Goal: Task Accomplishment & Management: Complete application form

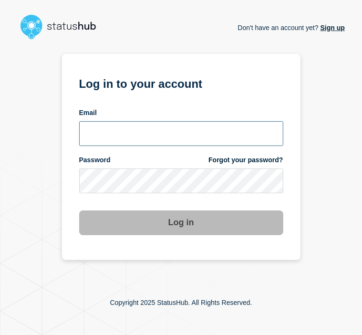
type input "tracey.taylor@surrey.ac.uk"
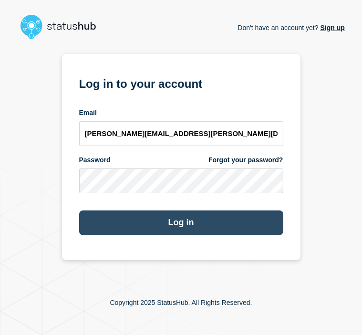
click at [191, 220] on button "Log in" at bounding box center [181, 222] width 204 height 25
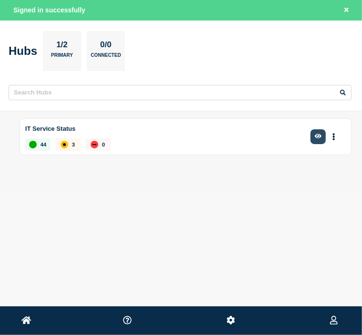
click at [323, 133] on button "button" at bounding box center [319, 136] width 16 height 15
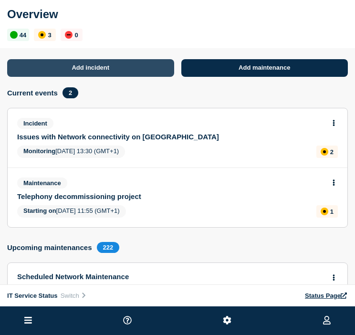
click at [136, 72] on link "Add incident" at bounding box center [90, 68] width 167 height 18
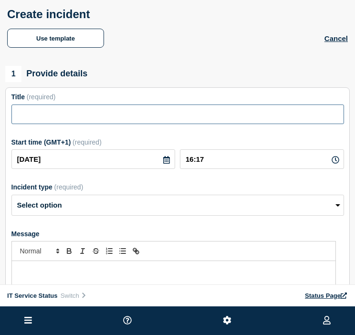
click at [55, 119] on input "Title" at bounding box center [177, 114] width 333 height 20
type input "Services Affected following Campus power cut"
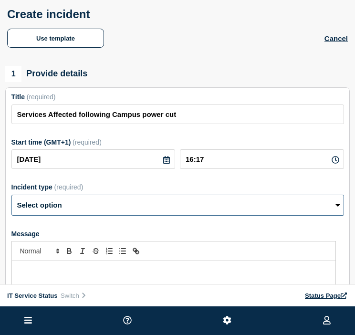
click at [336, 208] on select "Select option Investigating Identified Monitoring" at bounding box center [177, 205] width 333 height 21
select select "investigating"
click at [11, 198] on select "Select option Investigating Identified Monitoring" at bounding box center [177, 205] width 333 height 21
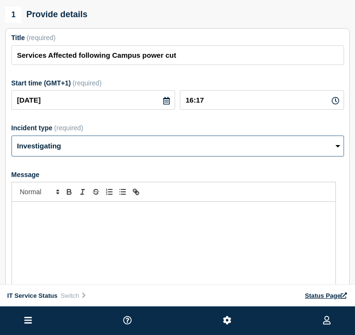
scroll to position [86, 0]
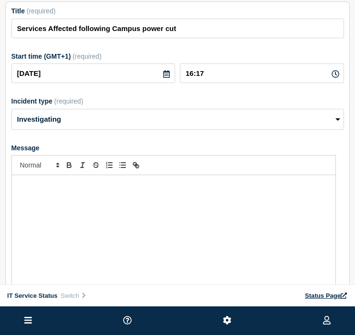
click at [80, 194] on div "Message" at bounding box center [173, 232] width 323 height 114
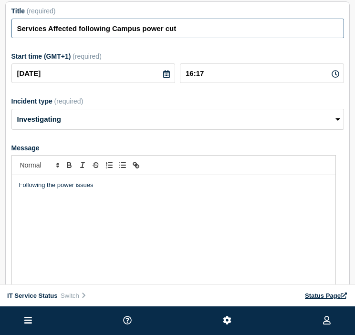
click at [177, 30] on input "Services Affected following Campus power cut" at bounding box center [177, 29] width 333 height 20
type input "Services Affected following Campus power issues"
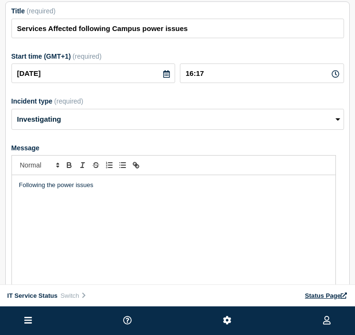
click at [125, 189] on p "Following the power issues" at bounding box center [173, 185] width 309 height 9
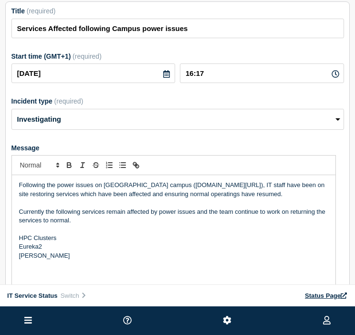
click at [61, 242] on p "HPC Clusters" at bounding box center [173, 238] width 309 height 9
click at [38, 274] on p "Message" at bounding box center [173, 273] width 309 height 9
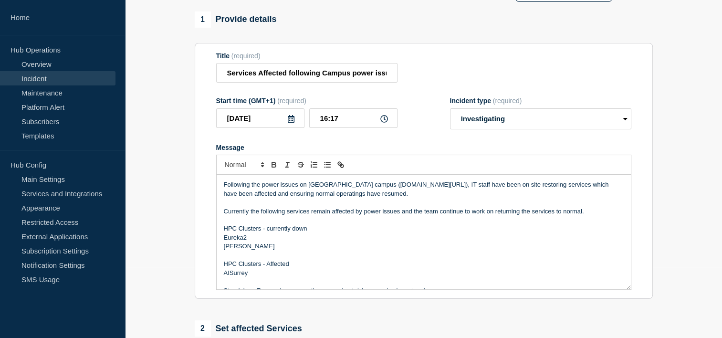
scroll to position [0, 0]
drag, startPoint x: 309, startPoint y: 230, endPoint x: 226, endPoint y: 225, distance: 82.7
click at [226, 225] on div "Following the power issues on [GEOGRAPHIC_DATA] campus ([DOMAIN_NAME][URL]), IT…" at bounding box center [424, 232] width 414 height 114
click at [273, 167] on icon "Toggle bold text" at bounding box center [274, 164] width 9 height 9
click at [276, 239] on p "Eureka2" at bounding box center [424, 237] width 400 height 9
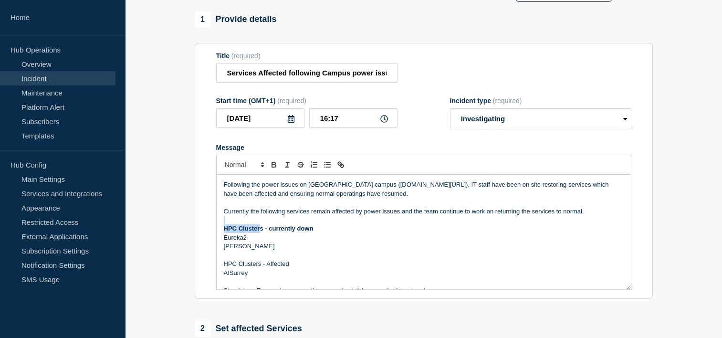
drag, startPoint x: 261, startPoint y: 230, endPoint x: 239, endPoint y: 227, distance: 22.6
click at [239, 227] on div "Following the power issues on [GEOGRAPHIC_DATA] campus ([DOMAIN_NAME][URL]), IT…" at bounding box center [424, 232] width 414 height 114
drag, startPoint x: 266, startPoint y: 231, endPoint x: 220, endPoint y: 226, distance: 45.7
click at [220, 226] on div "Following the power issues on [GEOGRAPHIC_DATA] campus ([DOMAIN_NAME][URL]), IT…" at bounding box center [424, 232] width 414 height 114
click at [292, 247] on p "[PERSON_NAME]" at bounding box center [424, 246] width 400 height 9
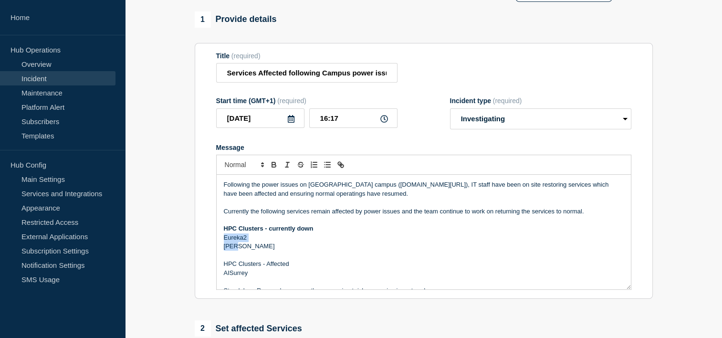
drag, startPoint x: 222, startPoint y: 240, endPoint x: 250, endPoint y: 249, distance: 29.1
click at [250, 249] on div "Following the power issues on [GEOGRAPHIC_DATA] campus ([DOMAIN_NAME][URL]), IT…" at bounding box center [424, 232] width 414 height 114
click at [326, 169] on icon "Toggle bulleted list" at bounding box center [327, 164] width 9 height 9
drag, startPoint x: 222, startPoint y: 265, endPoint x: 297, endPoint y: 268, distance: 75.0
click at [297, 268] on div "Following the power issues on [GEOGRAPHIC_DATA] campus ([DOMAIN_NAME][URL]), IT…" at bounding box center [424, 232] width 414 height 114
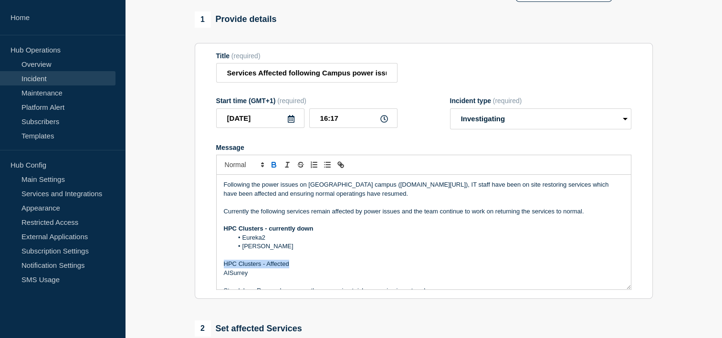
click at [275, 169] on icon "Toggle bold text" at bounding box center [274, 164] width 9 height 9
drag, startPoint x: 323, startPoint y: 195, endPoint x: 351, endPoint y: 226, distance: 41.9
click at [351, 224] on p "Message" at bounding box center [424, 220] width 400 height 9
click at [331, 197] on p "Following the power issues on [GEOGRAPHIC_DATA] campus ([DOMAIN_NAME][URL]), IT…" at bounding box center [424, 189] width 400 height 18
click at [331, 241] on li "Eureka2" at bounding box center [428, 237] width 391 height 9
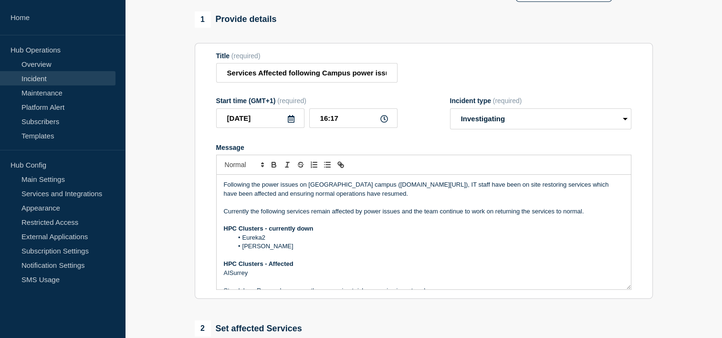
click at [223, 275] on div "Following the power issues on [GEOGRAPHIC_DATA] campus ([DOMAIN_NAME][URL]), IT…" at bounding box center [424, 232] width 414 height 114
click at [326, 165] on line "Toggle bulleted list" at bounding box center [328, 165] width 4 height 0
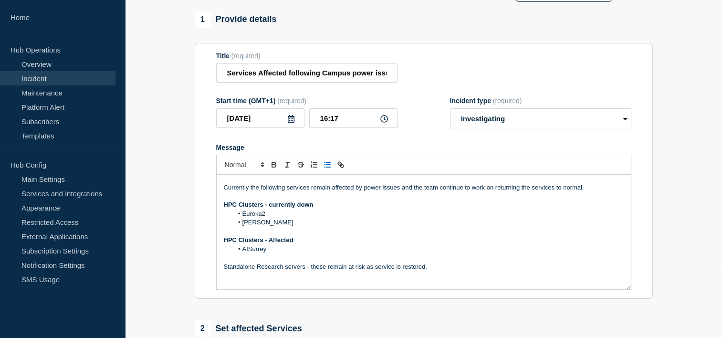
scroll to position [55, 0]
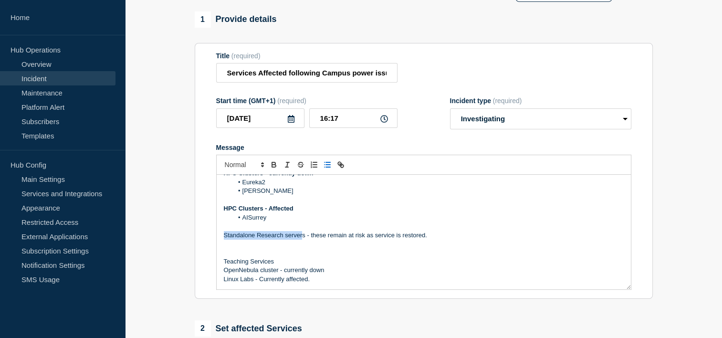
drag, startPoint x: 219, startPoint y: 239, endPoint x: 303, endPoint y: 240, distance: 84.0
click at [303, 240] on div "Following the power issues on [GEOGRAPHIC_DATA] campus ([DOMAIN_NAME][URL]), IT…" at bounding box center [424, 232] width 414 height 114
drag, startPoint x: 311, startPoint y: 239, endPoint x: 214, endPoint y: 239, distance: 96.8
click at [214, 239] on section "Title (required) Services Affected following Campus power issues Start time (GM…" at bounding box center [424, 171] width 458 height 256
click at [273, 167] on icon "Toggle bold text" at bounding box center [274, 166] width 4 height 2
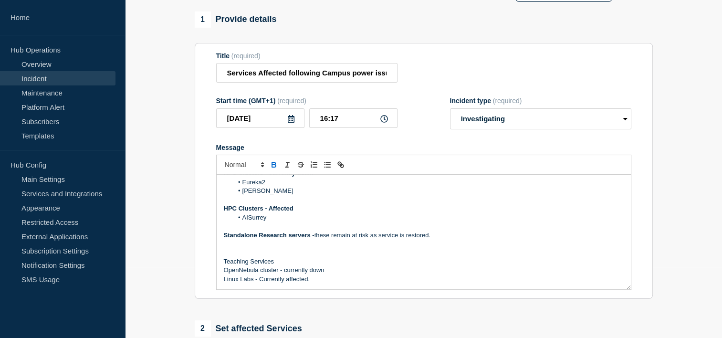
click at [342, 257] on p "Message" at bounding box center [424, 253] width 400 height 9
drag, startPoint x: 223, startPoint y: 264, endPoint x: 283, endPoint y: 263, distance: 60.1
click at [283, 263] on div "Following the power issues on [GEOGRAPHIC_DATA] campus ([DOMAIN_NAME][URL]), IT…" at bounding box center [424, 232] width 414 height 114
click at [270, 168] on icon "Toggle bold text" at bounding box center [274, 164] width 9 height 9
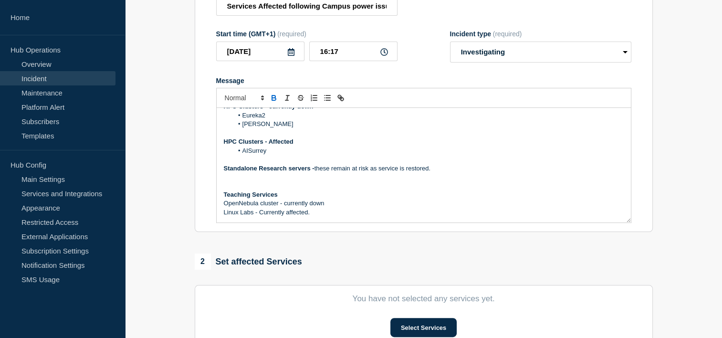
scroll to position [141, 0]
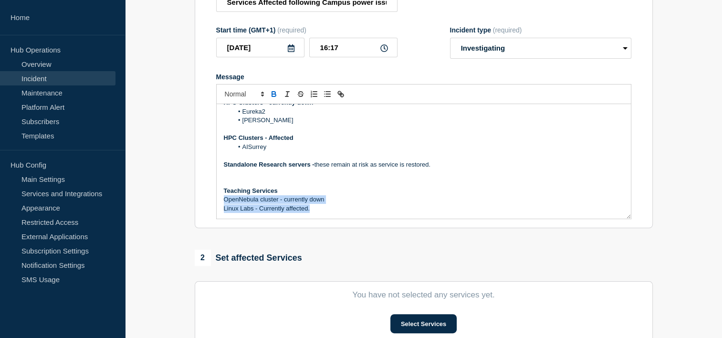
drag, startPoint x: 222, startPoint y: 202, endPoint x: 329, endPoint y: 213, distance: 107.4
click at [329, 213] on div "Following the power issues on [GEOGRAPHIC_DATA] campus ([DOMAIN_NAME][URL]), IT…" at bounding box center [424, 161] width 414 height 114
click at [326, 96] on line "Toggle bulleted list" at bounding box center [328, 96] width 4 height 0
click at [251, 177] on p "Message" at bounding box center [424, 173] width 400 height 9
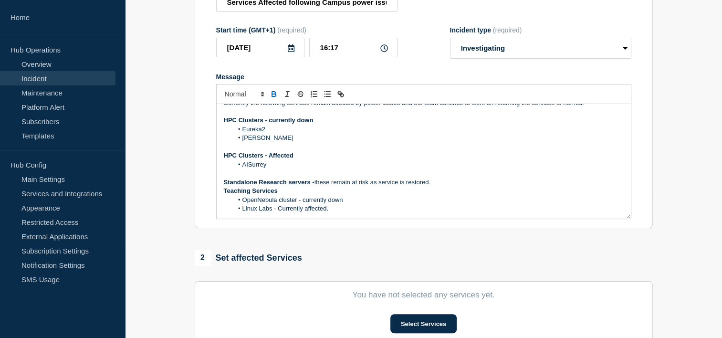
scroll to position [38, 0]
click at [229, 149] on p "Message" at bounding box center [424, 147] width 400 height 9
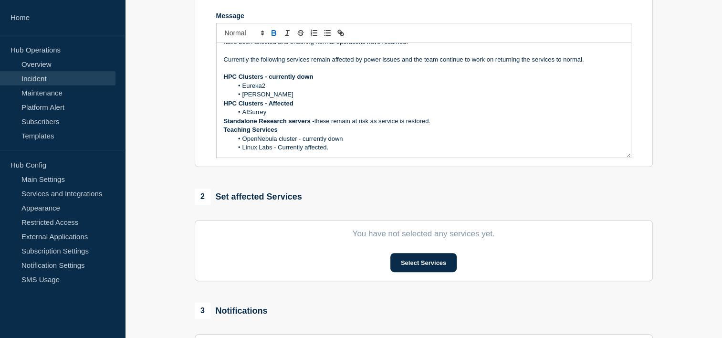
scroll to position [211, 0]
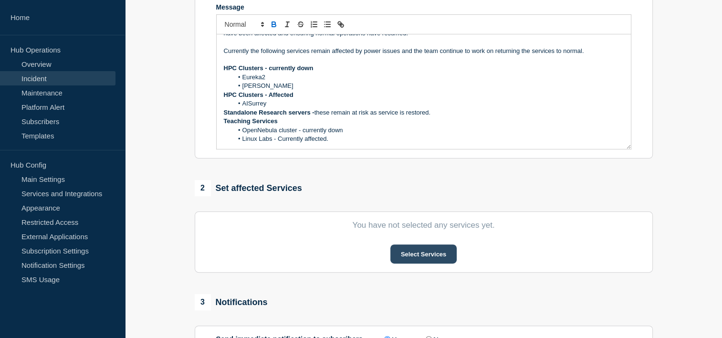
click at [362, 258] on button "Select Services" at bounding box center [423, 253] width 66 height 19
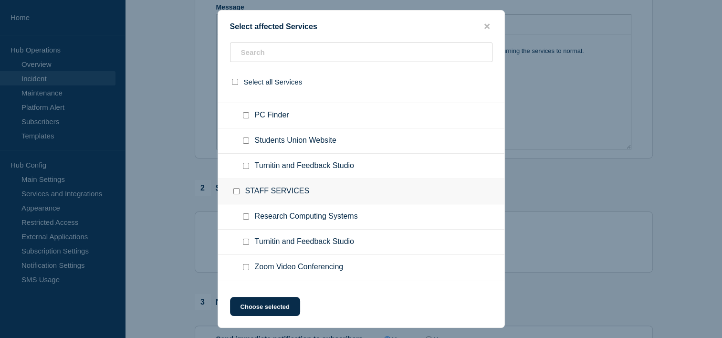
scroll to position [727, 0]
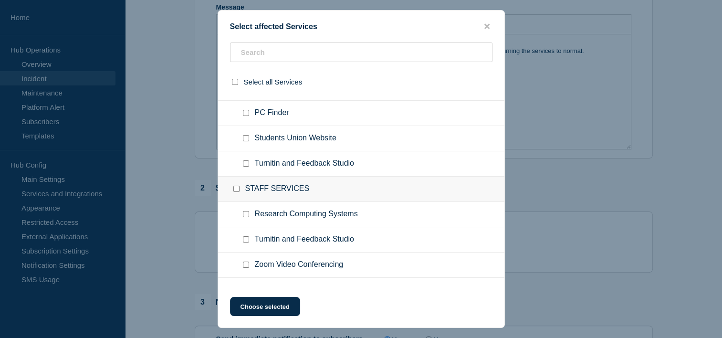
click at [244, 211] on input "Research Computing Systems checkbox" at bounding box center [246, 214] width 6 height 6
checkbox input "true"
click at [261, 308] on button "Choose selected" at bounding box center [265, 306] width 70 height 19
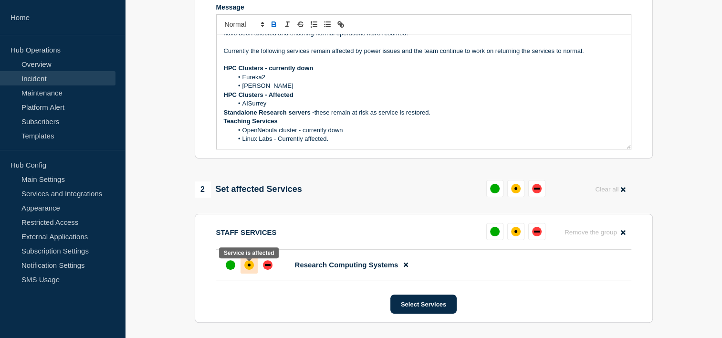
click at [249, 270] on div "affected" at bounding box center [249, 265] width 10 height 10
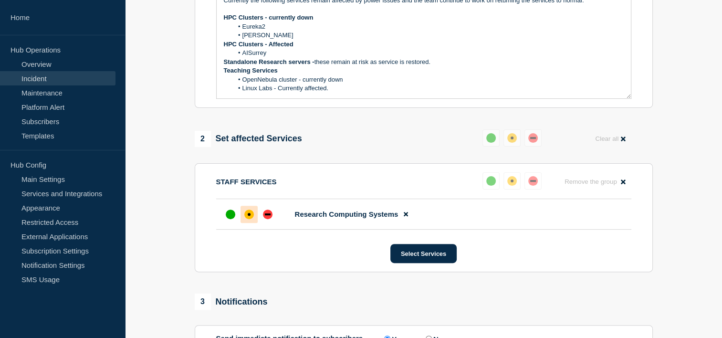
scroll to position [383, 0]
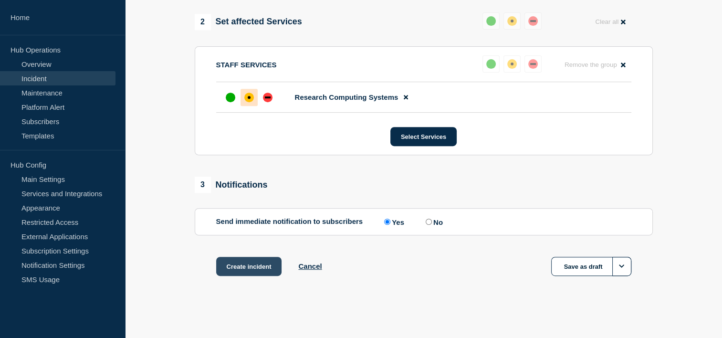
click at [240, 267] on button "Create incident" at bounding box center [249, 266] width 66 height 19
